Goal: Transaction & Acquisition: Download file/media

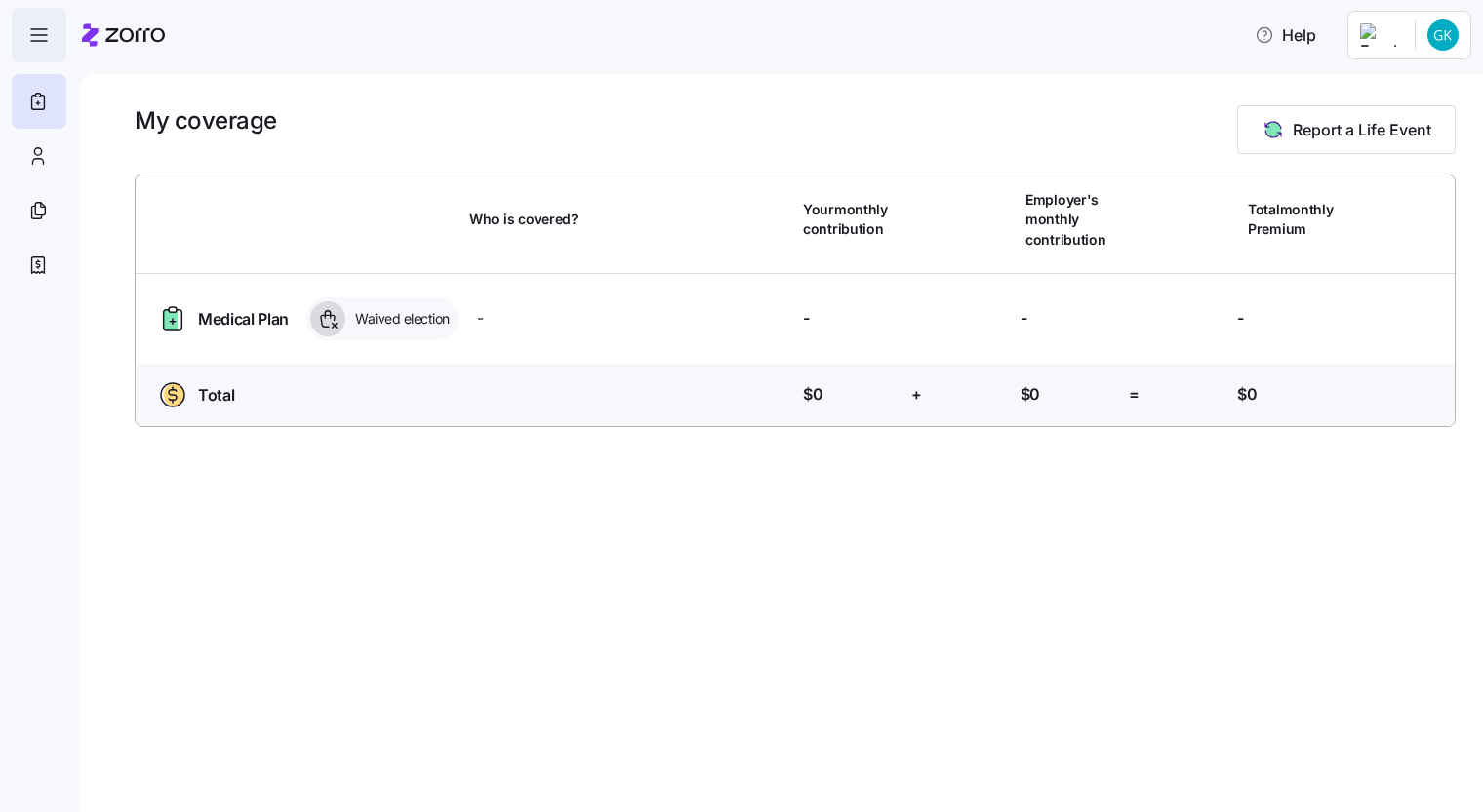
click at [38, 30] on icon "button" at bounding box center [38, 34] width 23 height 23
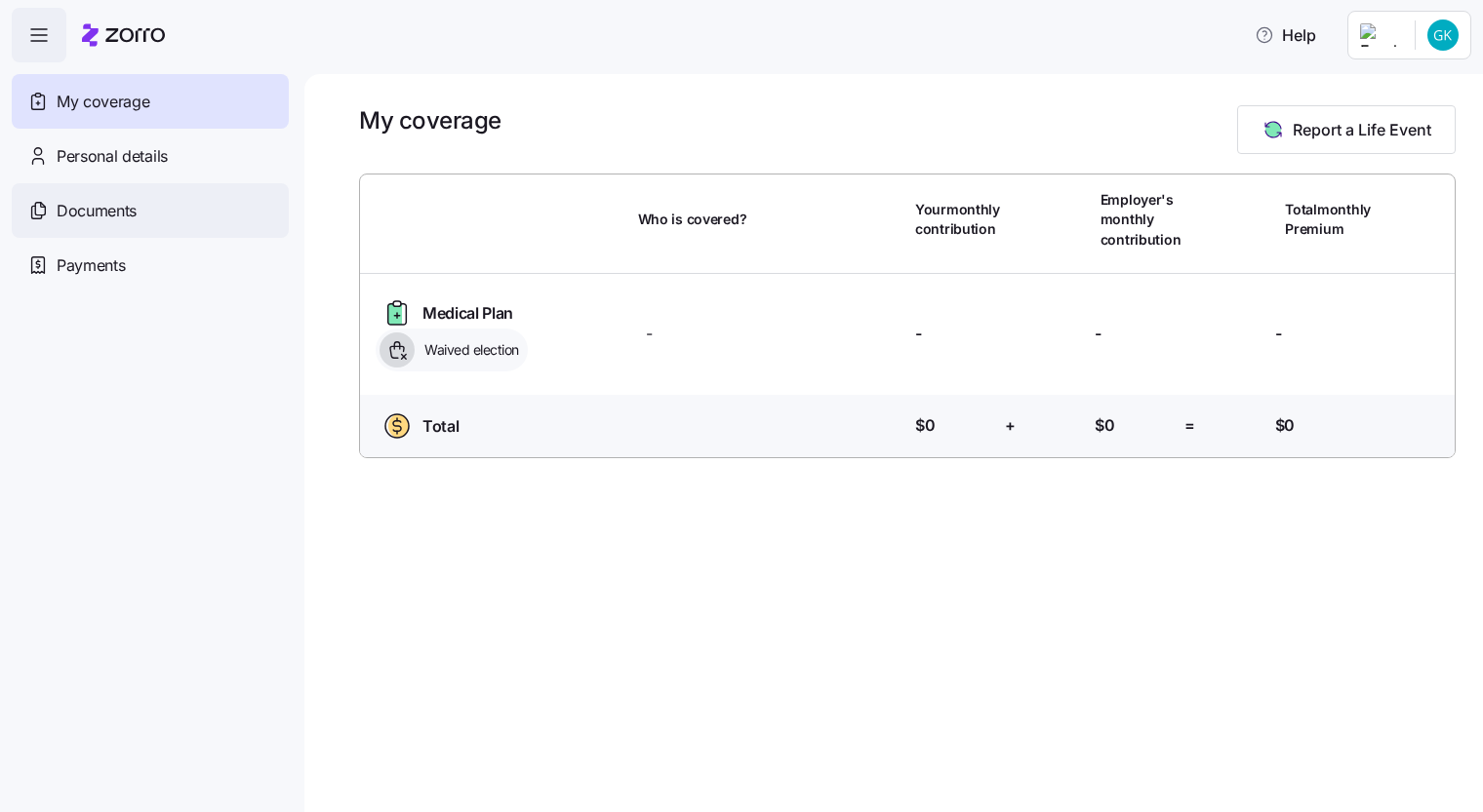
click at [90, 202] on span "Documents" at bounding box center [97, 211] width 80 height 24
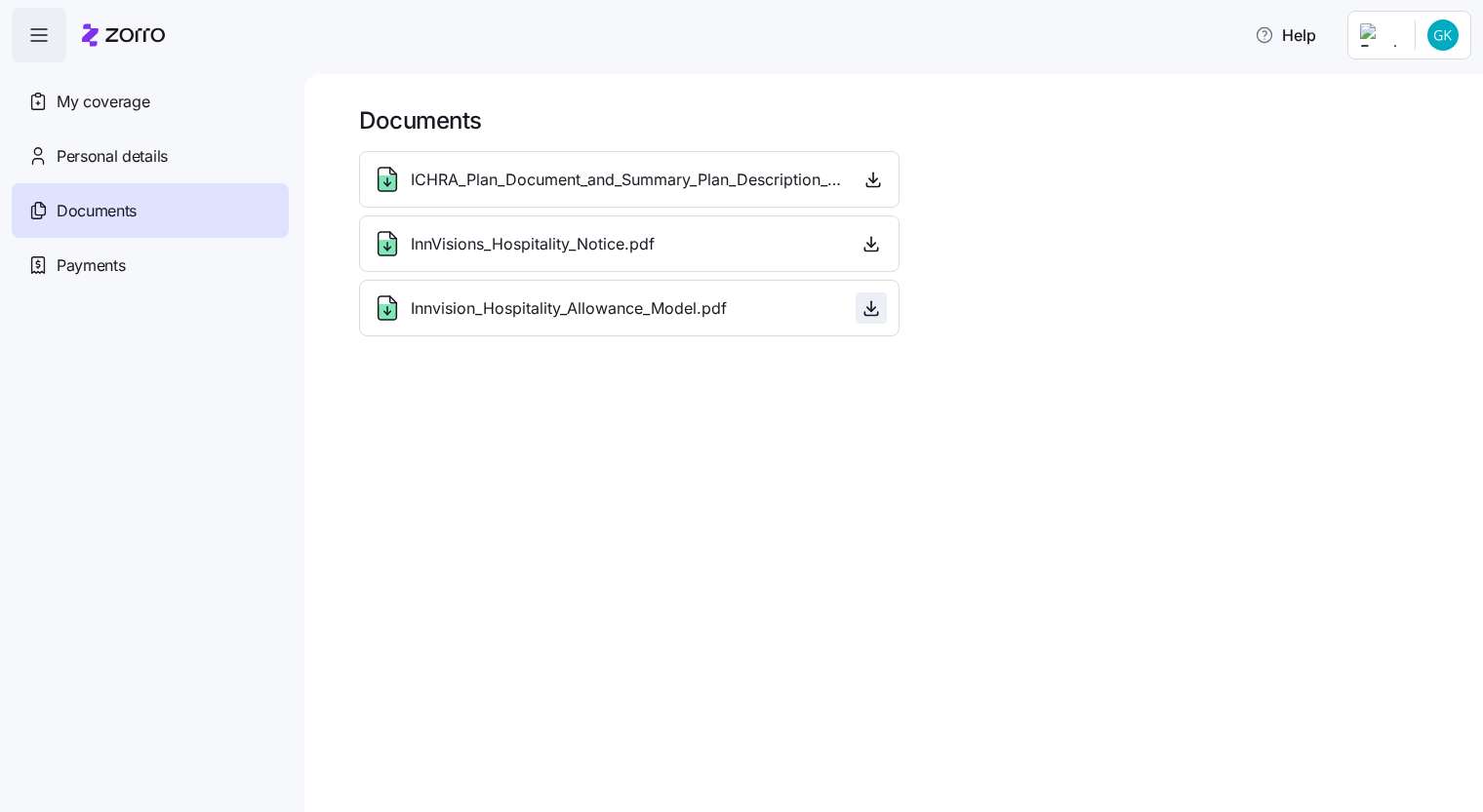
click at [872, 306] on icon "button" at bounding box center [871, 309] width 20 height 20
click at [875, 241] on icon "button" at bounding box center [871, 244] width 20 height 20
click at [877, 175] on icon "button" at bounding box center [873, 180] width 20 height 20
